Goal: Transaction & Acquisition: Purchase product/service

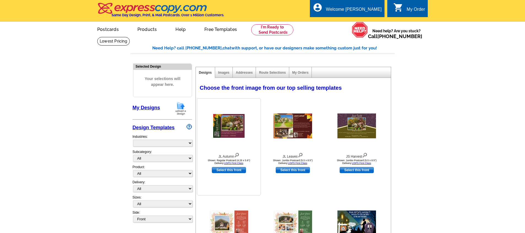
select select "785"
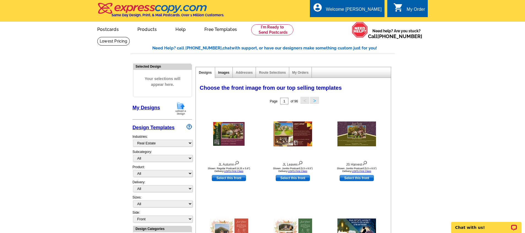
click at [223, 71] on link "Images" at bounding box center [223, 73] width 11 height 4
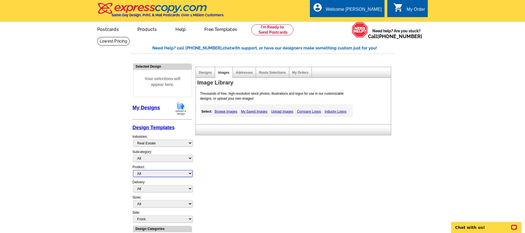
select select "1"
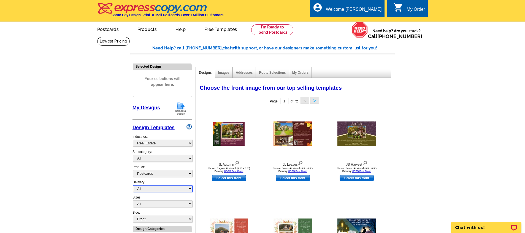
select select "3"
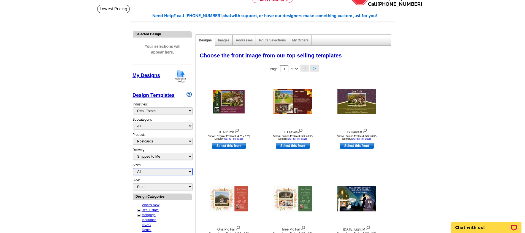
select select "1"
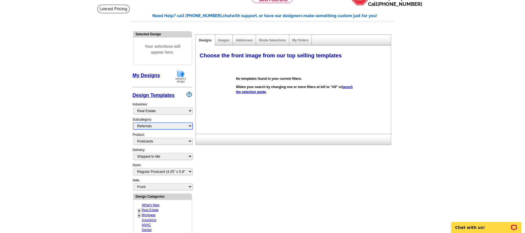
select select "1208"
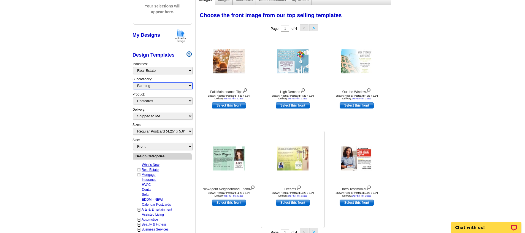
scroll to position [110, 0]
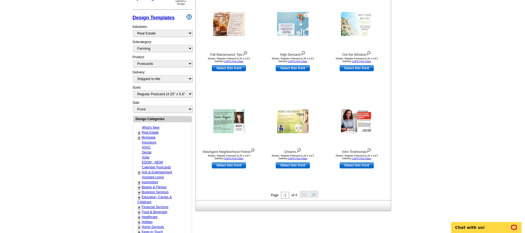
click at [316, 193] on button ">" at bounding box center [314, 193] width 9 height 7
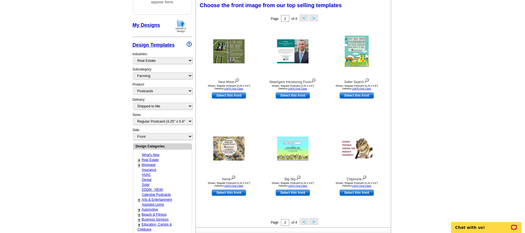
scroll to position [81, 0]
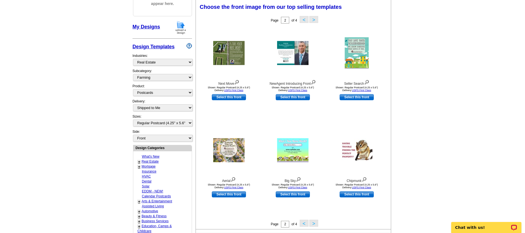
click at [316, 223] on button ">" at bounding box center [314, 222] width 9 height 7
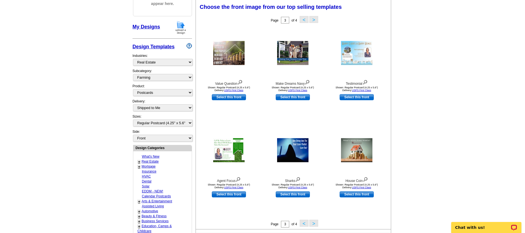
click at [316, 223] on button ">" at bounding box center [314, 222] width 9 height 7
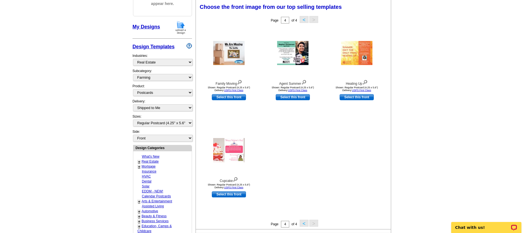
scroll to position [90, 0]
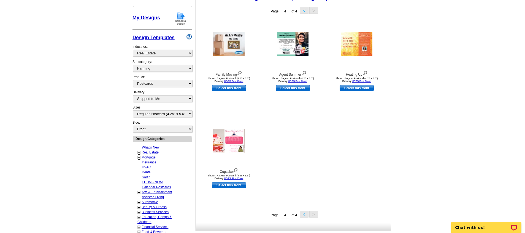
click at [139, 210] on link "+" at bounding box center [139, 212] width 2 height 4
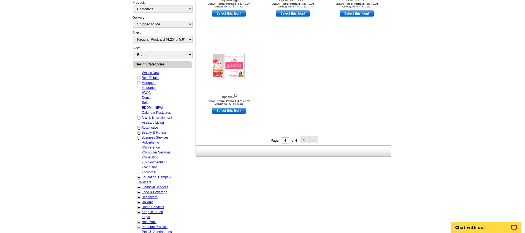
scroll to position [167, 0]
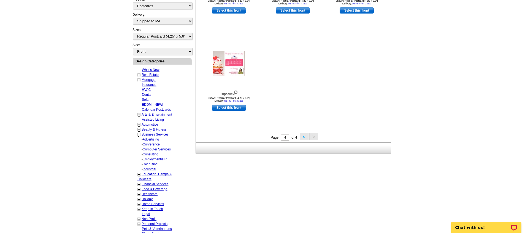
click at [140, 202] on link "+" at bounding box center [139, 204] width 2 height 4
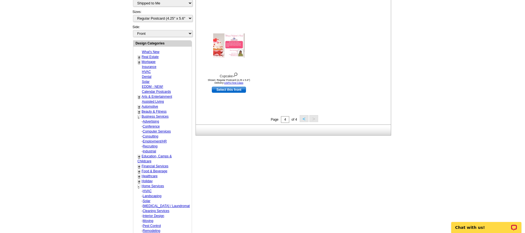
scroll to position [186, 0]
click at [158, 213] on link "Interior Design" at bounding box center [153, 215] width 21 height 4
select select "759"
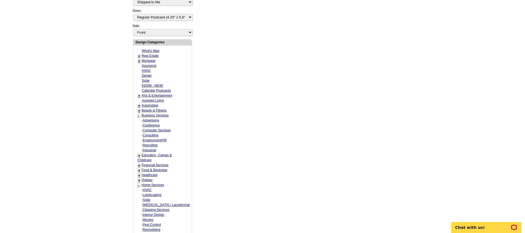
select select "767"
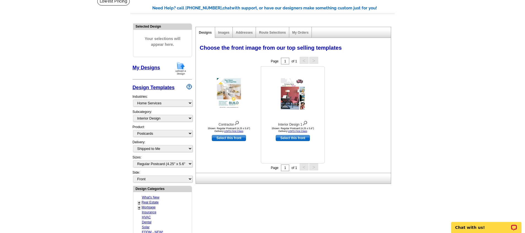
scroll to position [9, 0]
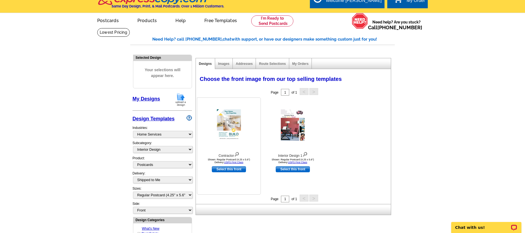
click at [228, 126] on img at bounding box center [229, 124] width 24 height 31
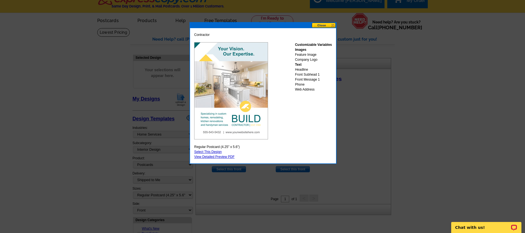
click at [213, 152] on link "Select This Design" at bounding box center [208, 152] width 28 height 4
select select "back"
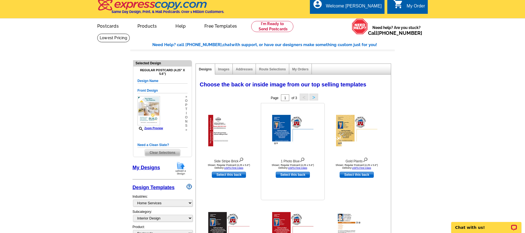
scroll to position [0, 0]
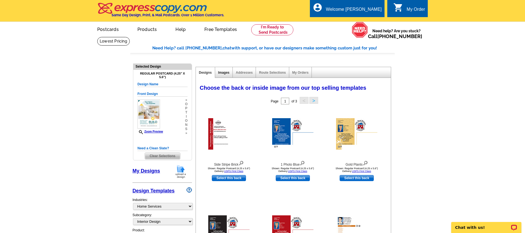
click at [227, 71] on link "Images" at bounding box center [223, 73] width 11 height 4
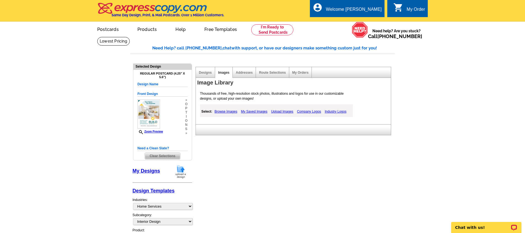
click at [283, 112] on link "Upload Images" at bounding box center [282, 111] width 25 height 7
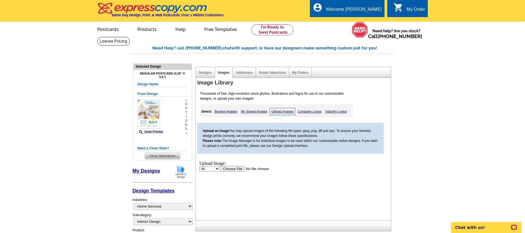
click at [228, 167] on input "file" at bounding box center [256, 168] width 70 height 6
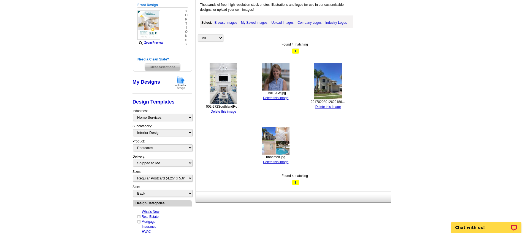
scroll to position [42, 0]
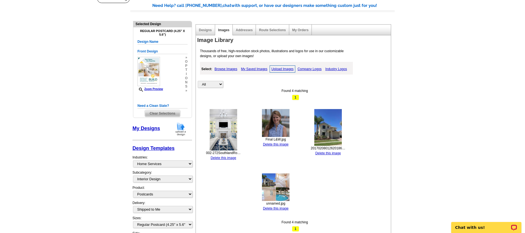
click at [222, 130] on img at bounding box center [224, 129] width 28 height 41
click at [282, 69] on link "Upload Images" at bounding box center [283, 68] width 26 height 7
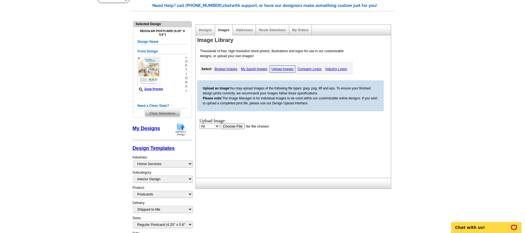
scroll to position [0, 0]
click at [230, 127] on input "file" at bounding box center [256, 126] width 70 height 6
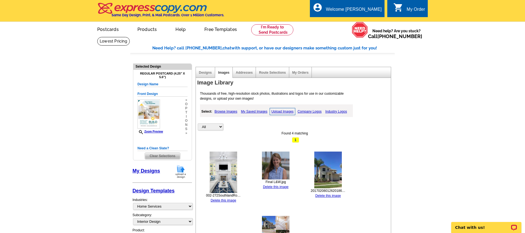
click at [233, 109] on link "Browse Images" at bounding box center [226, 111] width 26 height 7
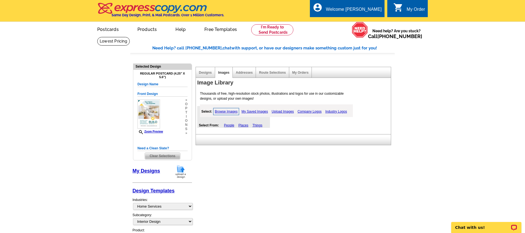
click at [254, 111] on link "My Saved Images" at bounding box center [254, 111] width 29 height 7
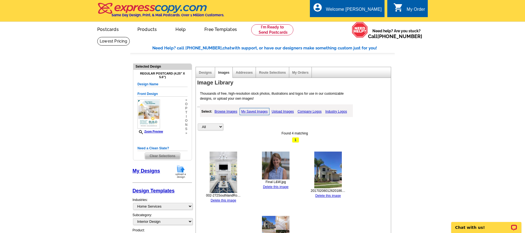
click at [277, 111] on link "Upload Images" at bounding box center [282, 111] width 25 height 7
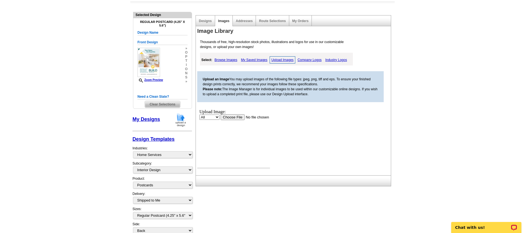
click at [239, 117] on input "file" at bounding box center [256, 117] width 70 height 6
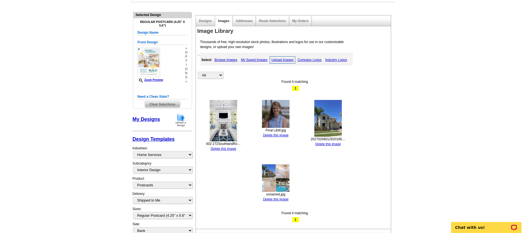
click at [323, 143] on link "Delete this image" at bounding box center [329, 144] width 26 height 4
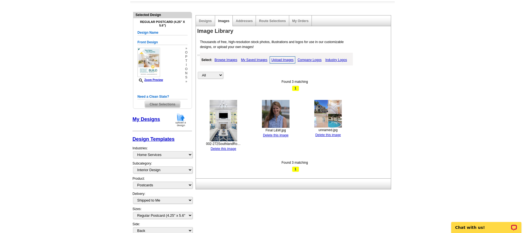
click at [283, 133] on link "Delete this image" at bounding box center [276, 135] width 26 height 4
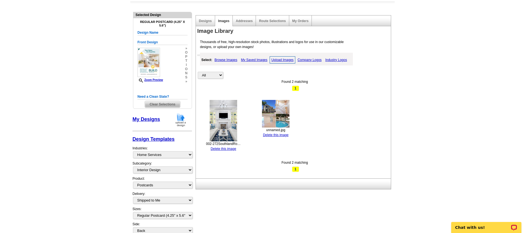
click at [275, 133] on link "Delete this image" at bounding box center [276, 135] width 26 height 4
click at [208, 20] on link "Designs" at bounding box center [205, 21] width 13 height 4
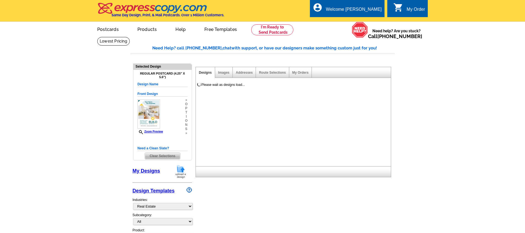
select select "785"
select select "1"
select select "back"
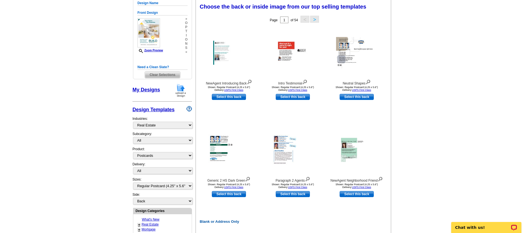
scroll to position [27, 0]
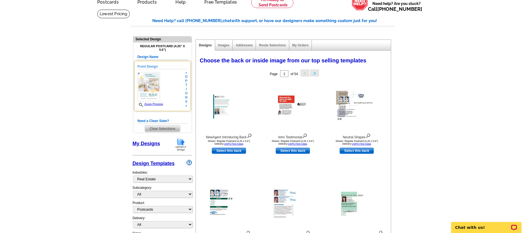
click at [156, 103] on link "Zoom Preview" at bounding box center [151, 104] width 26 height 3
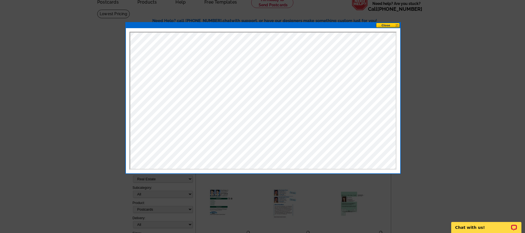
scroll to position [0, 0]
click at [395, 24] on button at bounding box center [388, 25] width 24 height 5
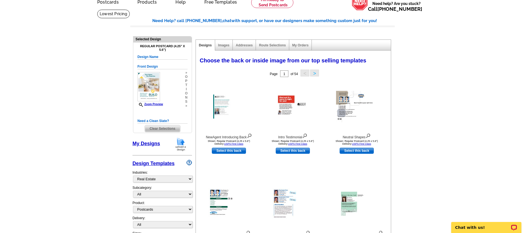
click at [184, 144] on img at bounding box center [181, 144] width 14 height 14
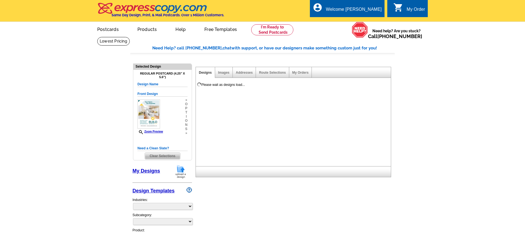
select select
select select "1"
select select "3"
select select "1"
select select "back"
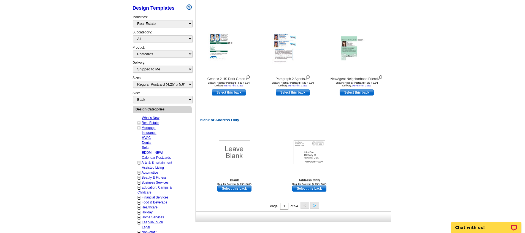
scroll to position [230, 0]
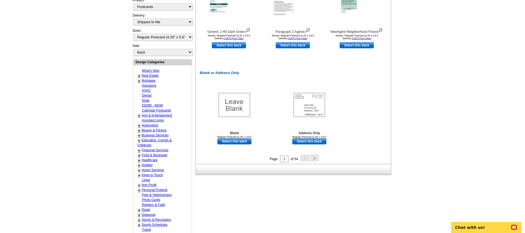
click at [139, 168] on link "+" at bounding box center [139, 170] width 2 height 4
click at [156, 198] on link "Interior Design" at bounding box center [153, 200] width 21 height 4
select select "759"
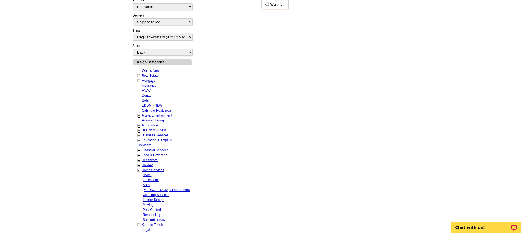
select select "767"
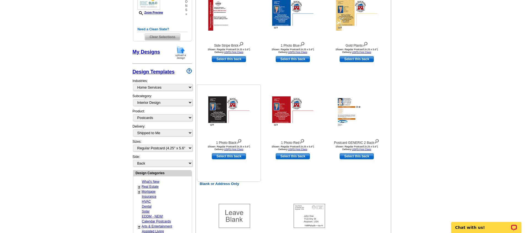
scroll to position [2, 0]
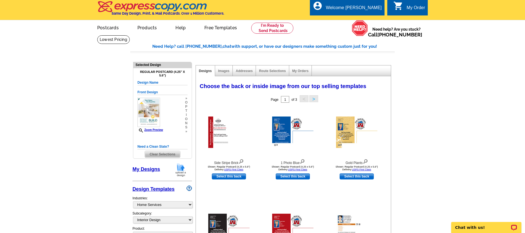
click at [315, 97] on button ">" at bounding box center [314, 98] width 9 height 7
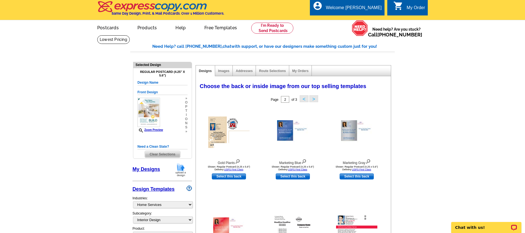
click at [315, 97] on button ">" at bounding box center [314, 98] width 9 height 7
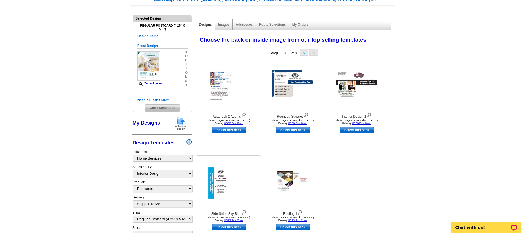
scroll to position [95, 0]
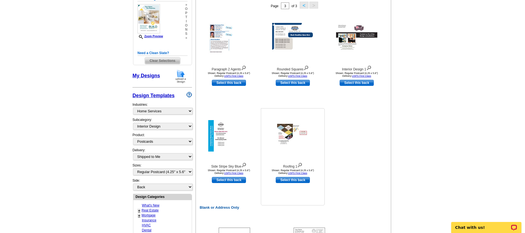
click at [289, 179] on link "Select this back" at bounding box center [293, 180] width 34 height 6
select select "front"
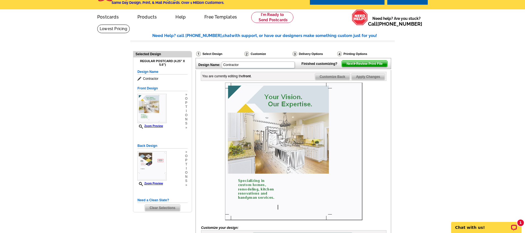
scroll to position [14, 0]
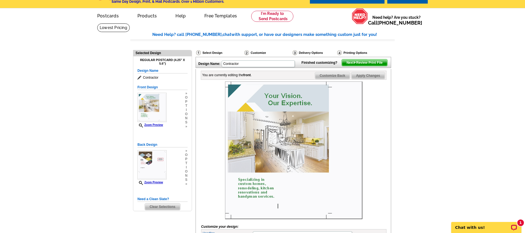
click at [282, 138] on img at bounding box center [294, 150] width 138 height 138
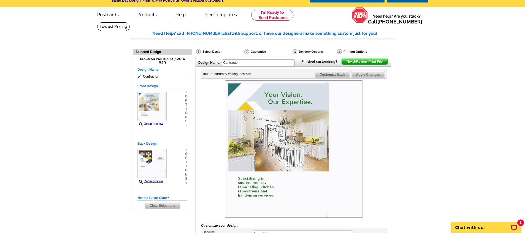
scroll to position [110, 0]
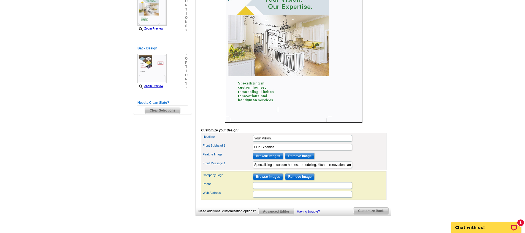
click at [270, 159] on input "Browse Images" at bounding box center [268, 155] width 30 height 7
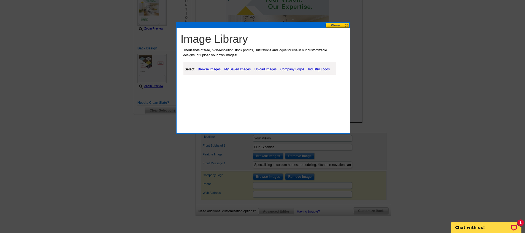
click at [213, 68] on link "Browse Images" at bounding box center [210, 69] width 26 height 7
click at [270, 71] on link "Upload Images" at bounding box center [266, 69] width 25 height 7
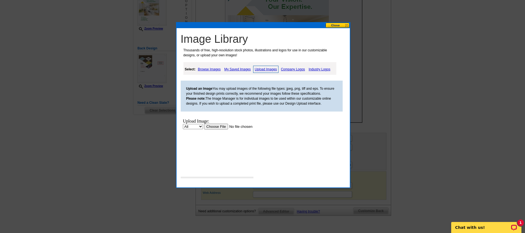
scroll to position [0, 0]
click at [214, 126] on input "file" at bounding box center [239, 126] width 70 height 6
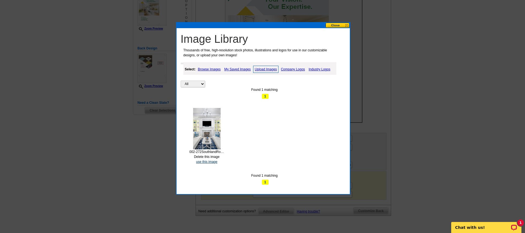
click at [213, 160] on link "use this image" at bounding box center [206, 162] width 21 height 4
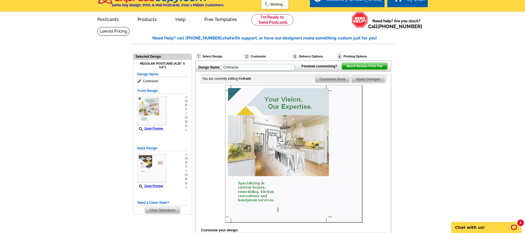
scroll to position [38, 0]
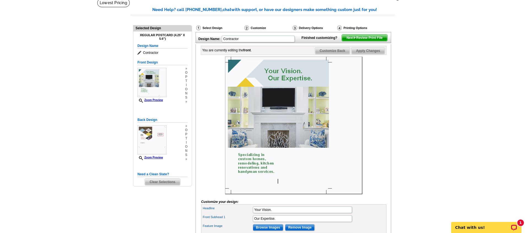
click at [301, 85] on img at bounding box center [294, 126] width 138 height 138
click at [165, 147] on img at bounding box center [152, 139] width 29 height 29
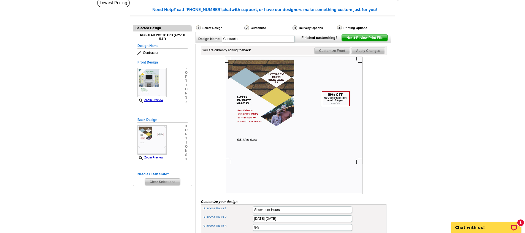
scroll to position [0, 0]
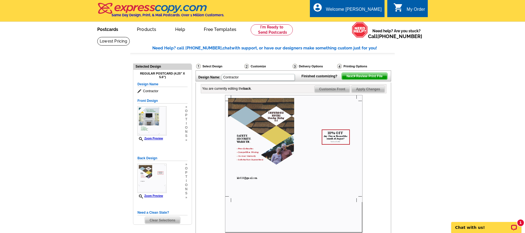
click at [113, 29] on link "Postcards" at bounding box center [107, 28] width 39 height 13
